Goal: Navigation & Orientation: Understand site structure

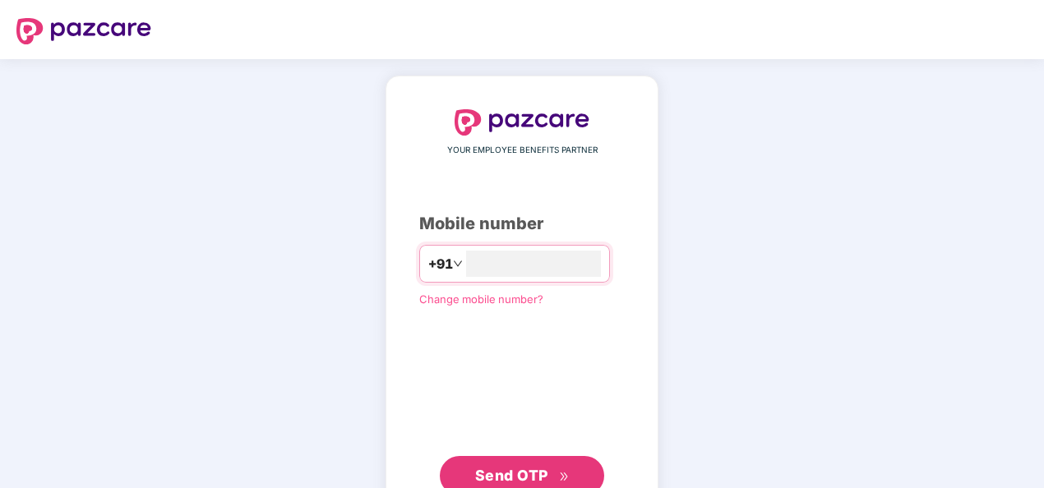
type input "**********"
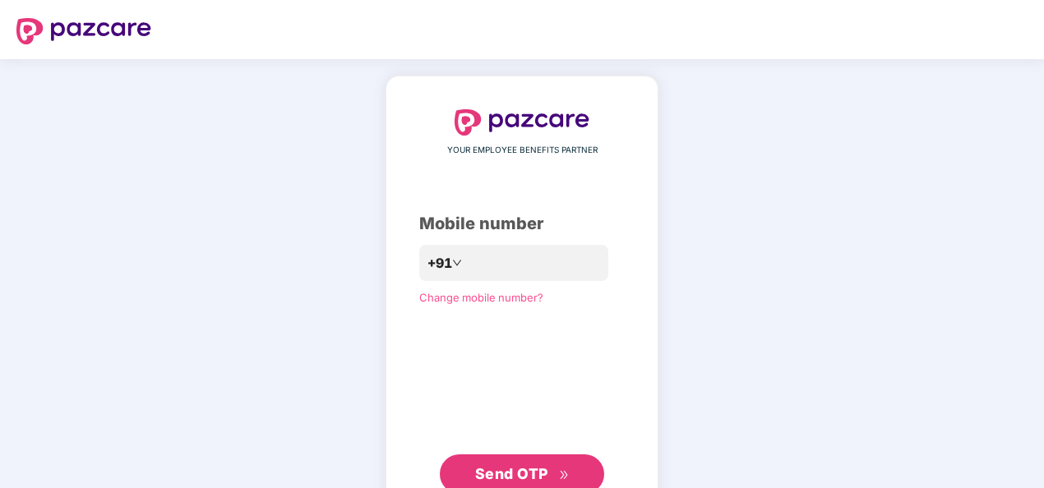
click at [222, 375] on div "**********" at bounding box center [522, 301] width 1044 height 485
click at [523, 467] on span "Send OTP" at bounding box center [511, 473] width 73 height 17
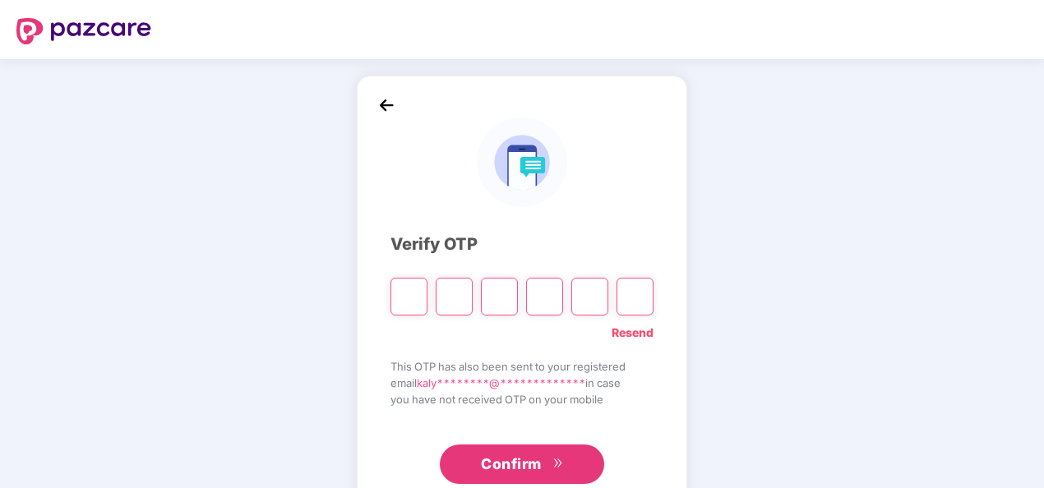
type input "*"
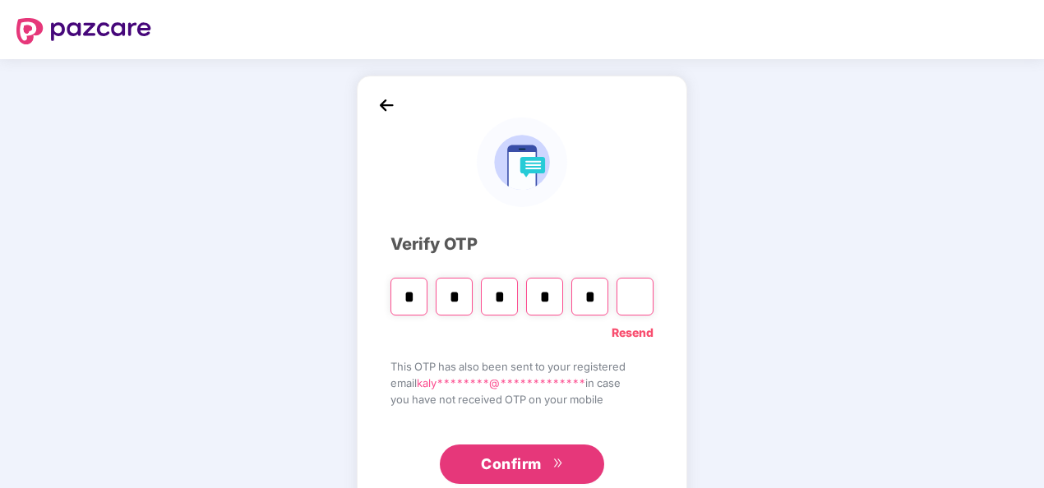
type input "*"
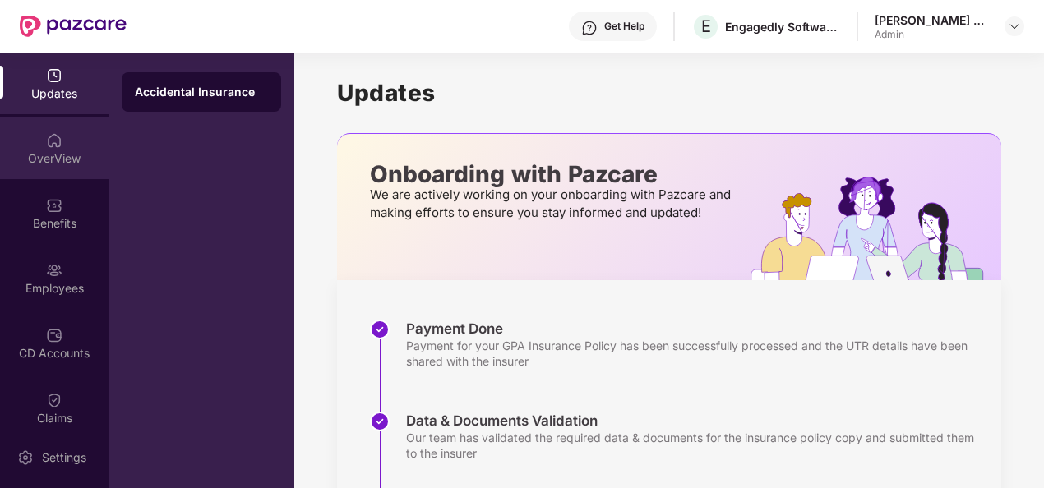
click at [39, 141] on div "OverView" at bounding box center [54, 149] width 109 height 62
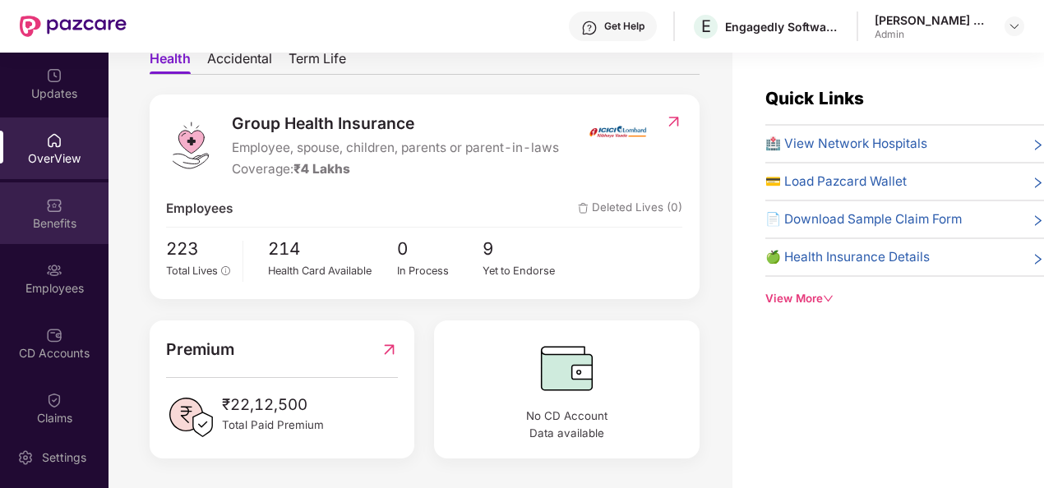
click at [53, 224] on div "Benefits" at bounding box center [54, 223] width 109 height 16
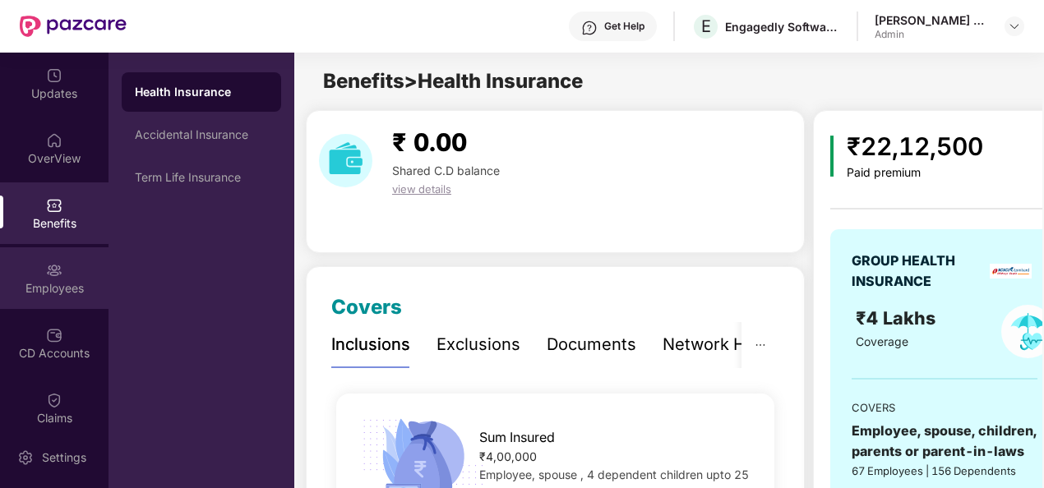
click at [60, 252] on div "Employees" at bounding box center [54, 278] width 109 height 62
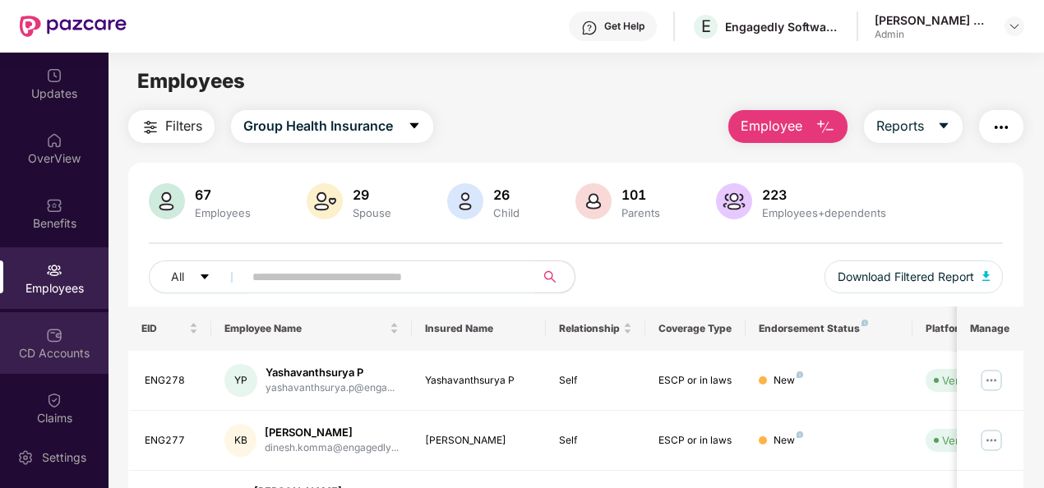
click at [54, 340] on img at bounding box center [54, 335] width 16 height 16
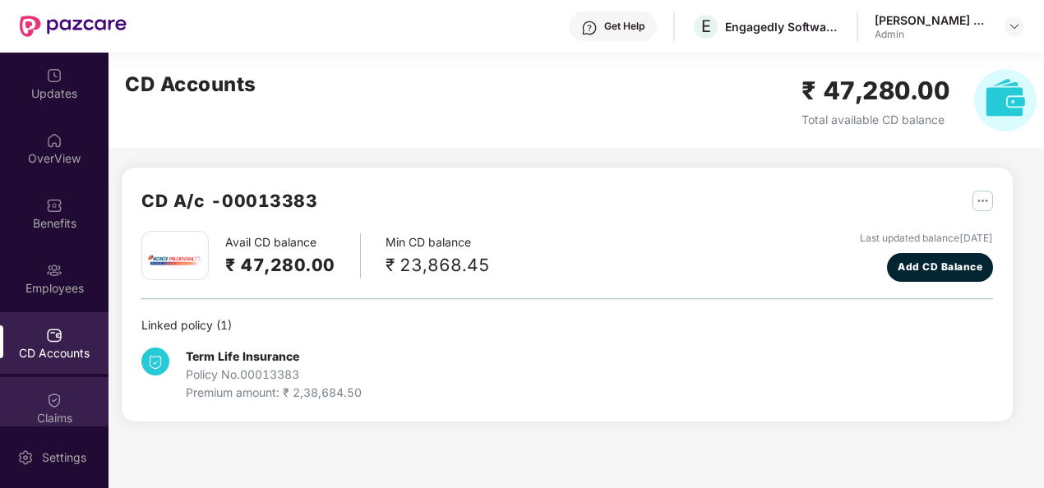
click at [51, 398] on img at bounding box center [54, 400] width 16 height 16
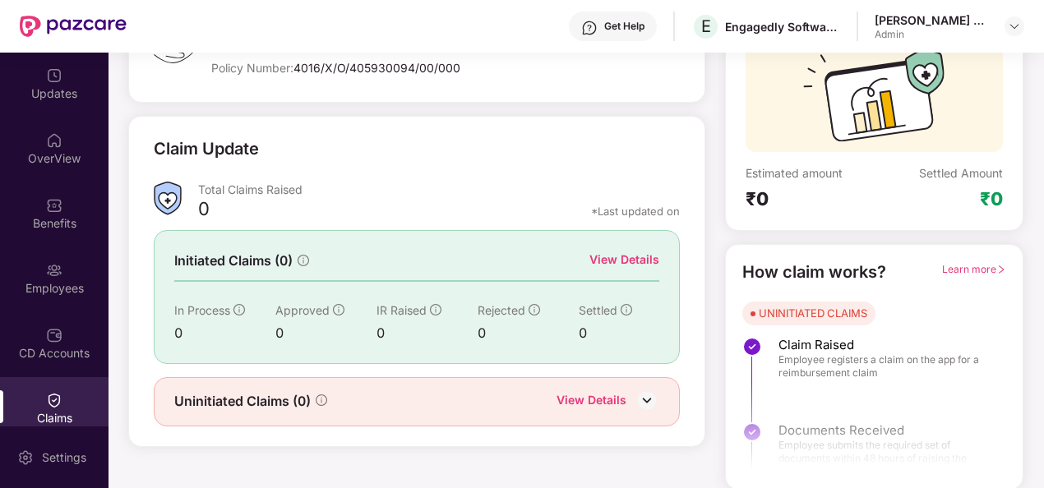
scroll to position [153, 0]
click at [648, 395] on img at bounding box center [647, 401] width 25 height 25
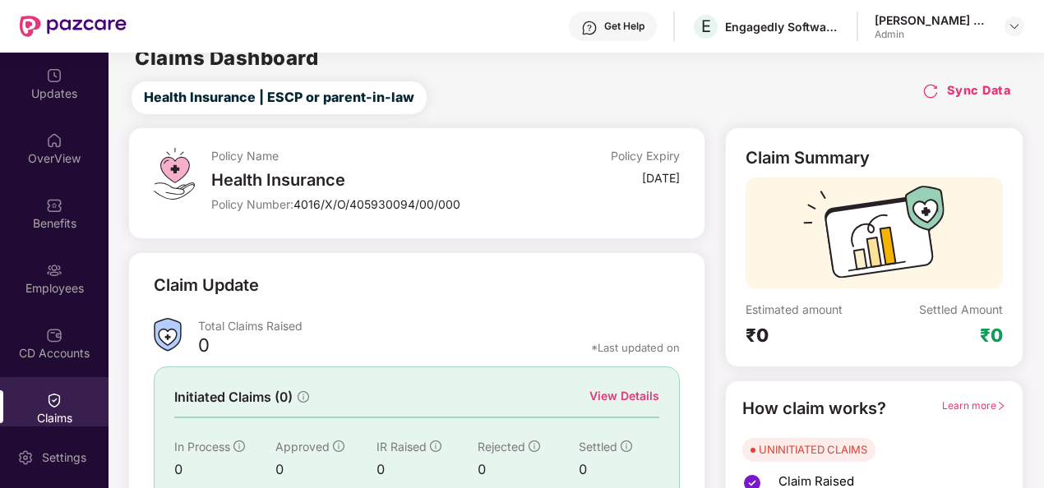
scroll to position [199, 0]
